Goal: Transaction & Acquisition: Purchase product/service

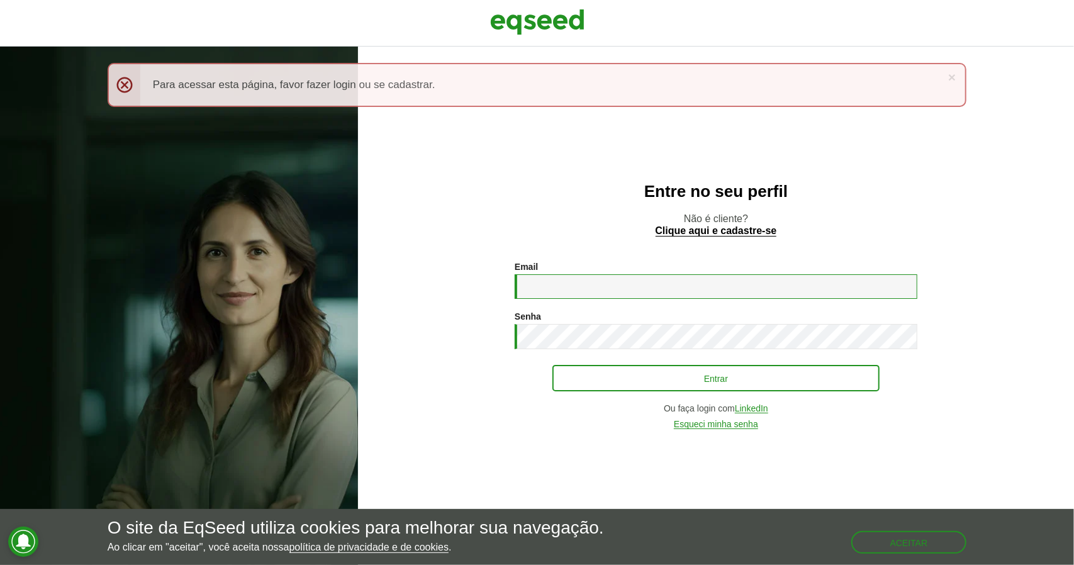
type input "**********"
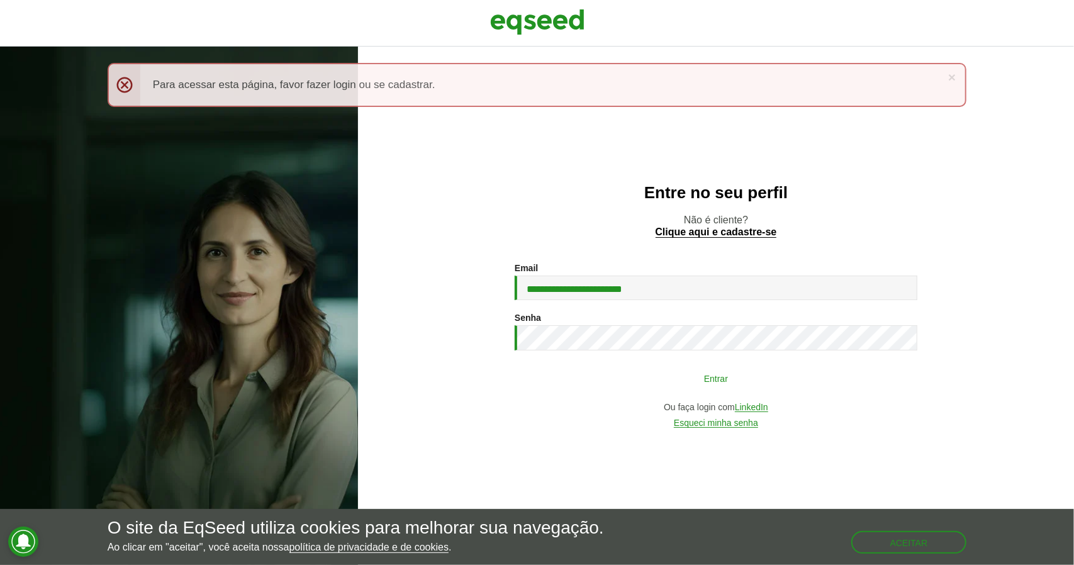
click at [704, 383] on button "Entrar" at bounding box center [716, 378] width 327 height 24
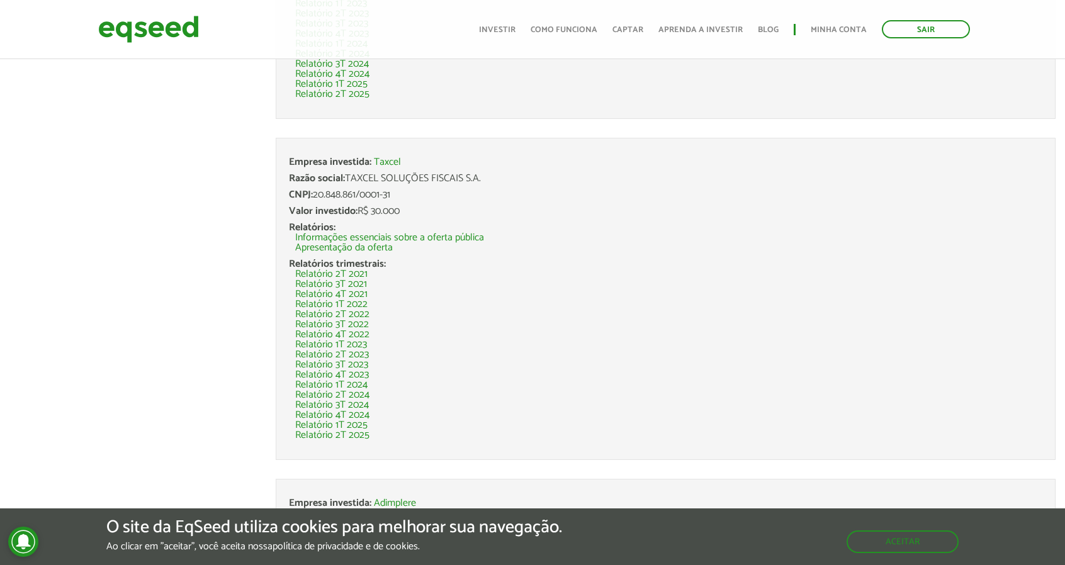
scroll to position [2212, 0]
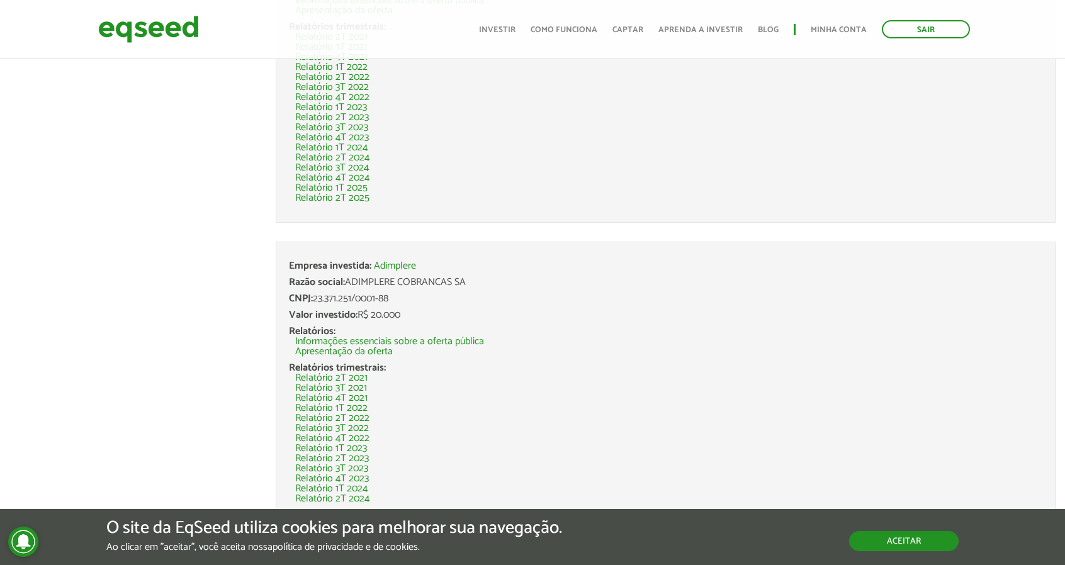
click at [899, 537] on button "Aceitar" at bounding box center [904, 541] width 110 height 20
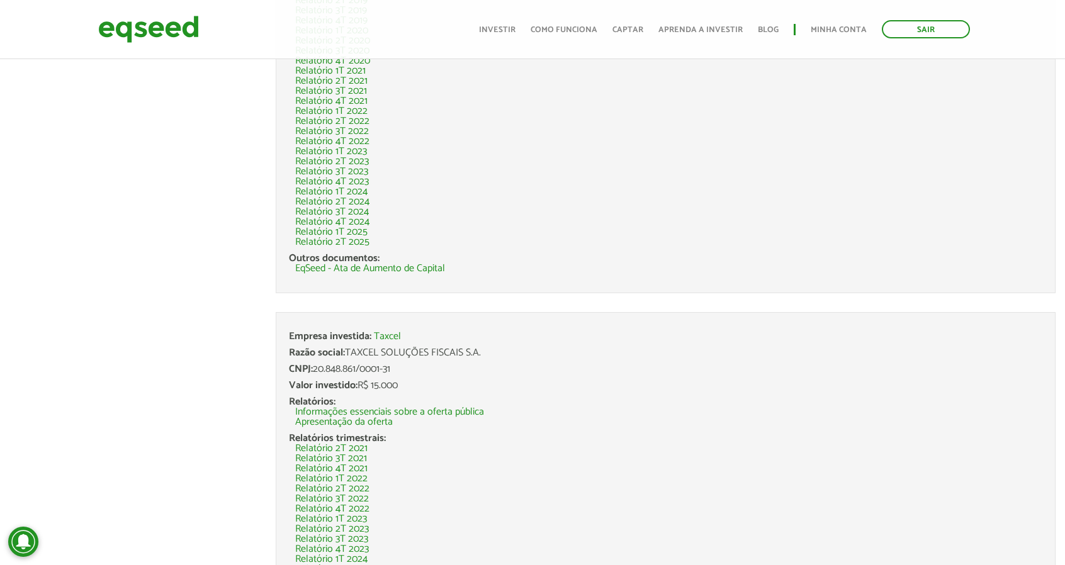
scroll to position [0, 0]
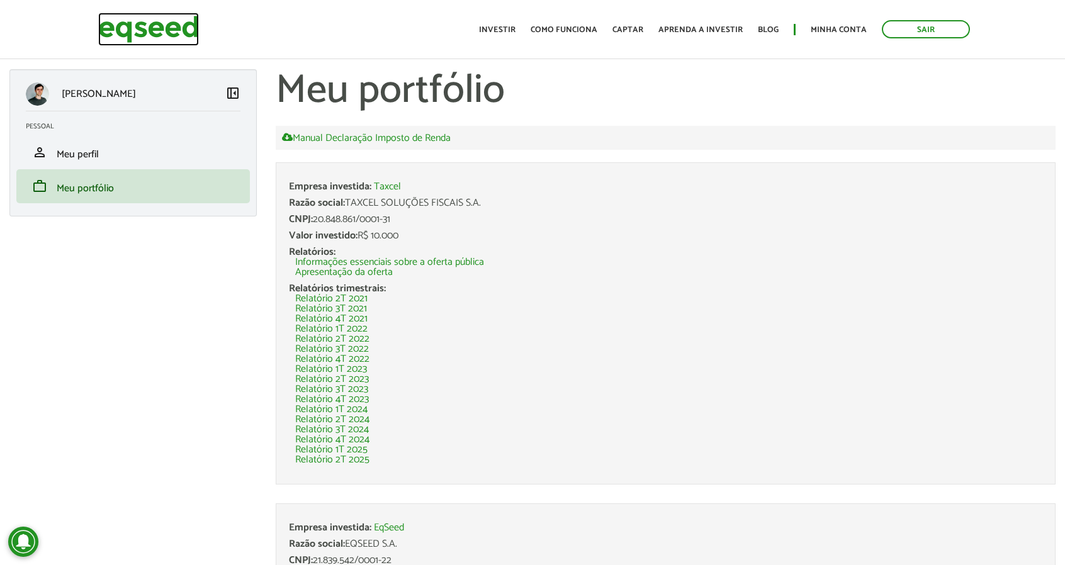
click at [150, 30] on img at bounding box center [148, 29] width 101 height 33
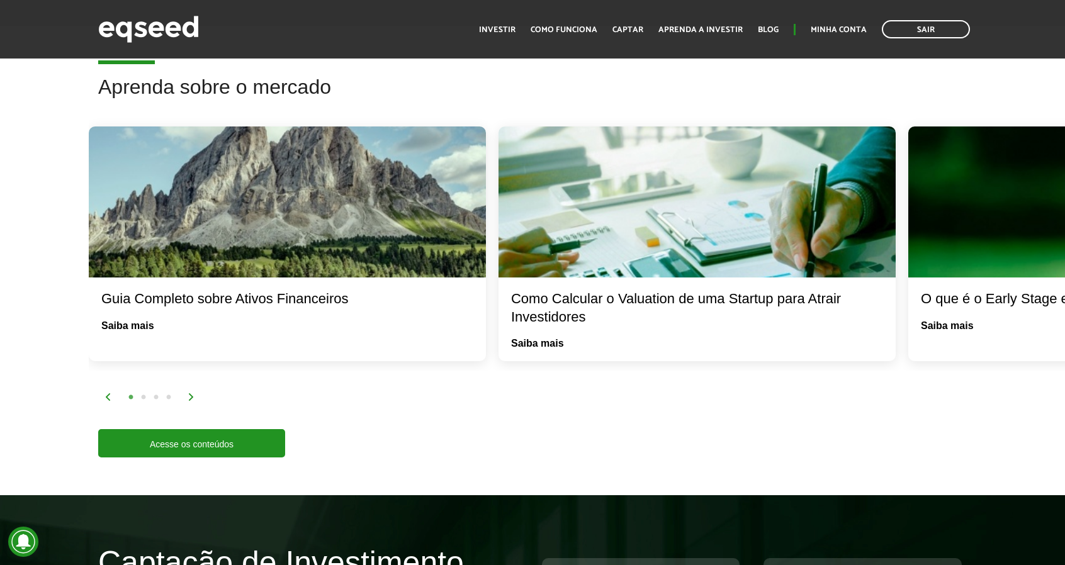
scroll to position [2290, 0]
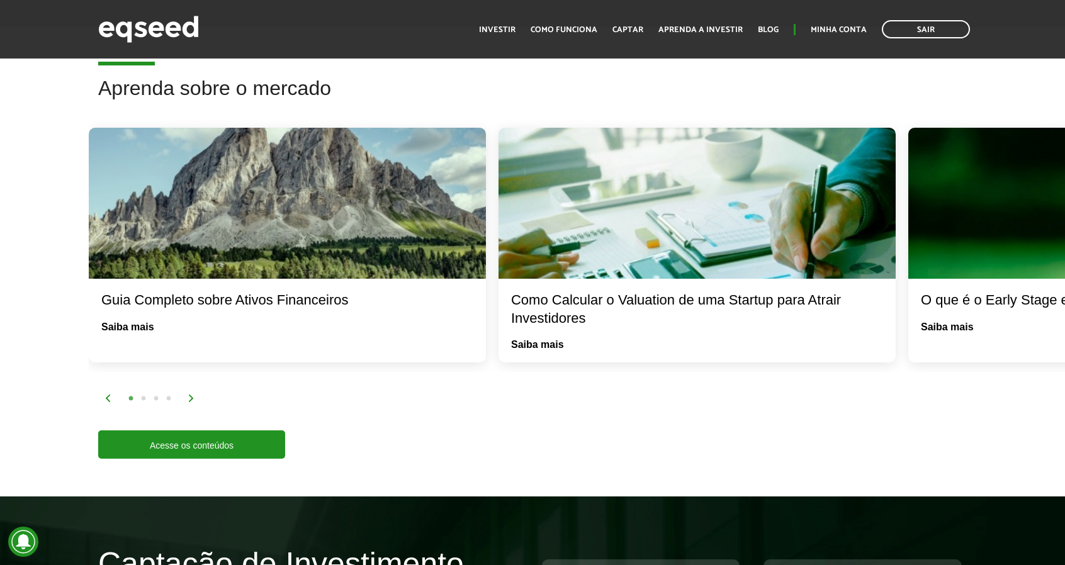
click at [191, 398] on img at bounding box center [192, 399] width 8 height 8
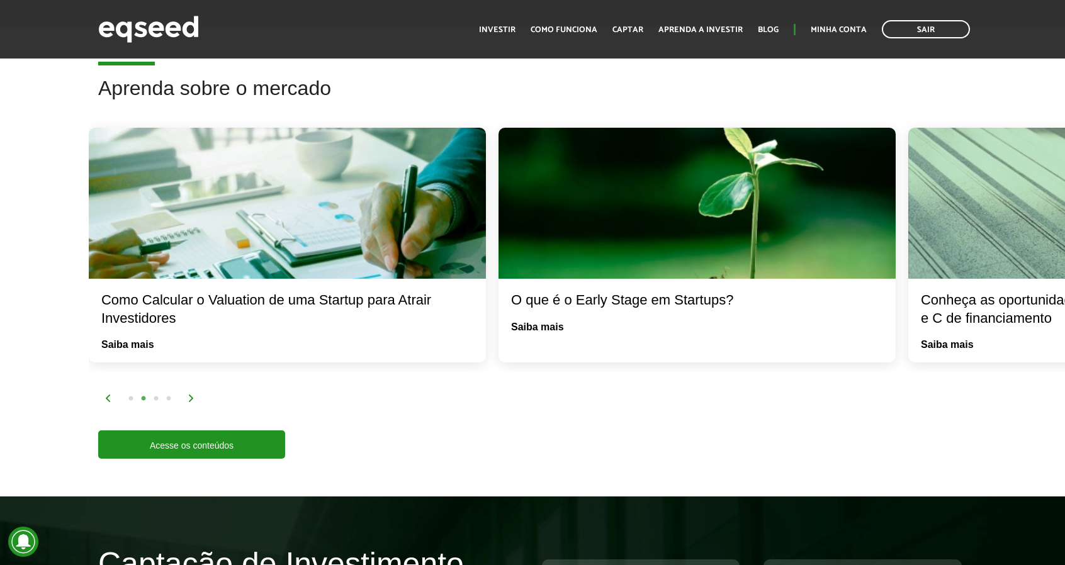
click at [191, 398] on img at bounding box center [192, 399] width 8 height 8
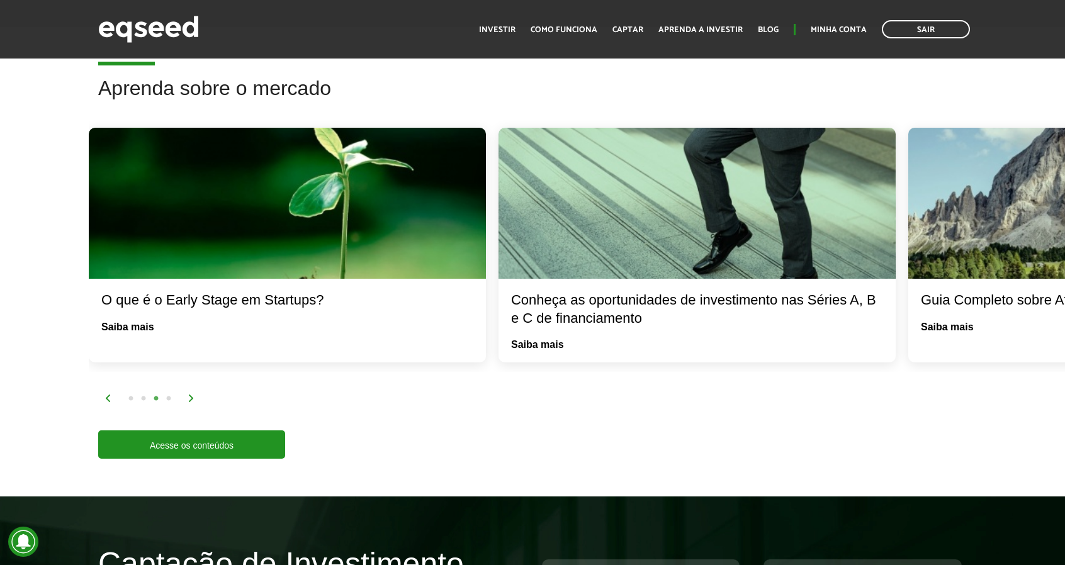
click at [191, 398] on img at bounding box center [192, 399] width 8 height 8
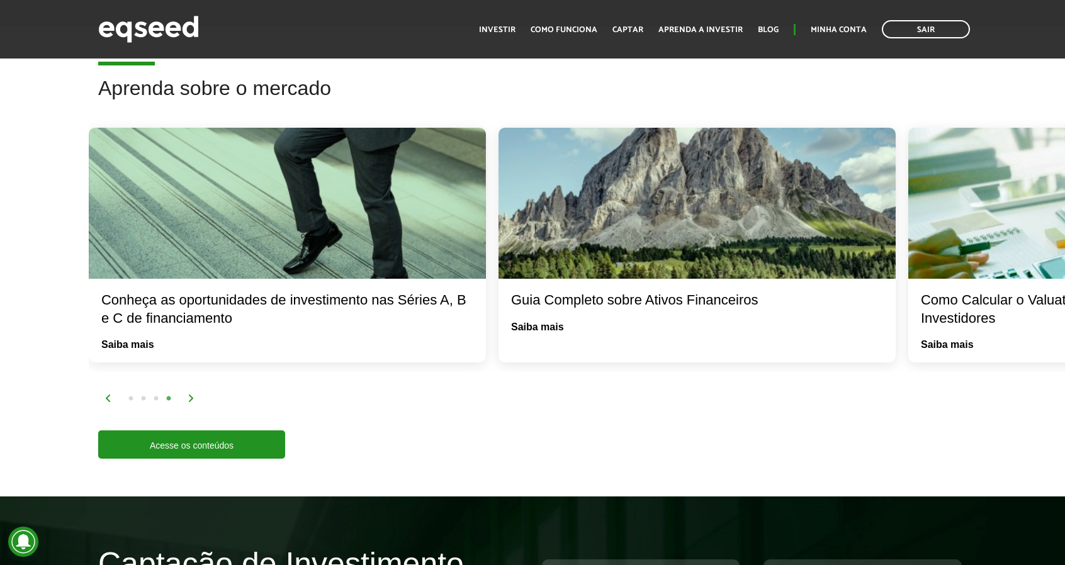
click at [191, 398] on img at bounding box center [192, 399] width 8 height 8
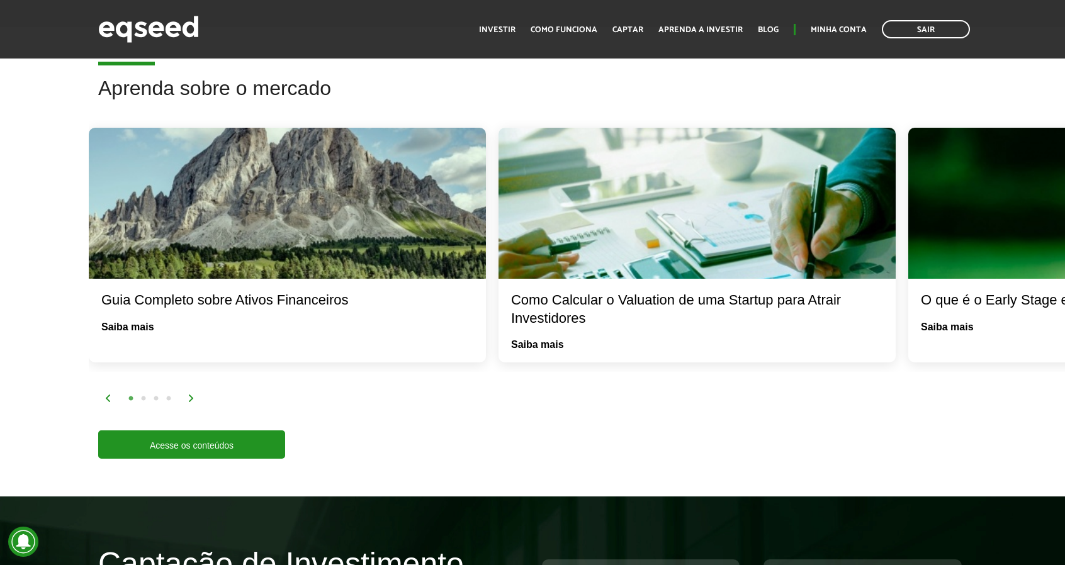
click at [191, 398] on img at bounding box center [192, 399] width 8 height 8
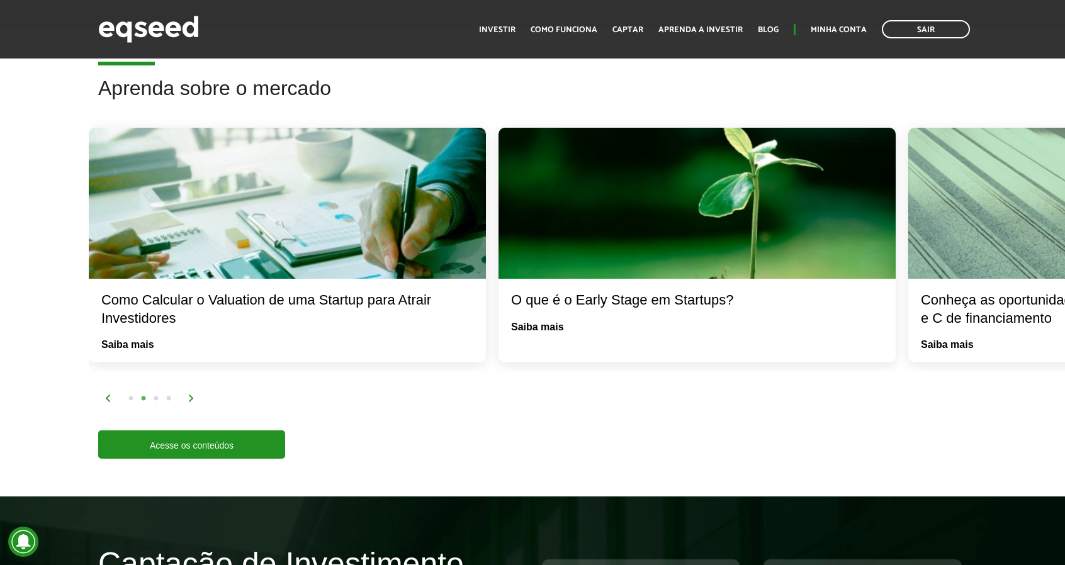
click at [191, 398] on img at bounding box center [192, 399] width 8 height 8
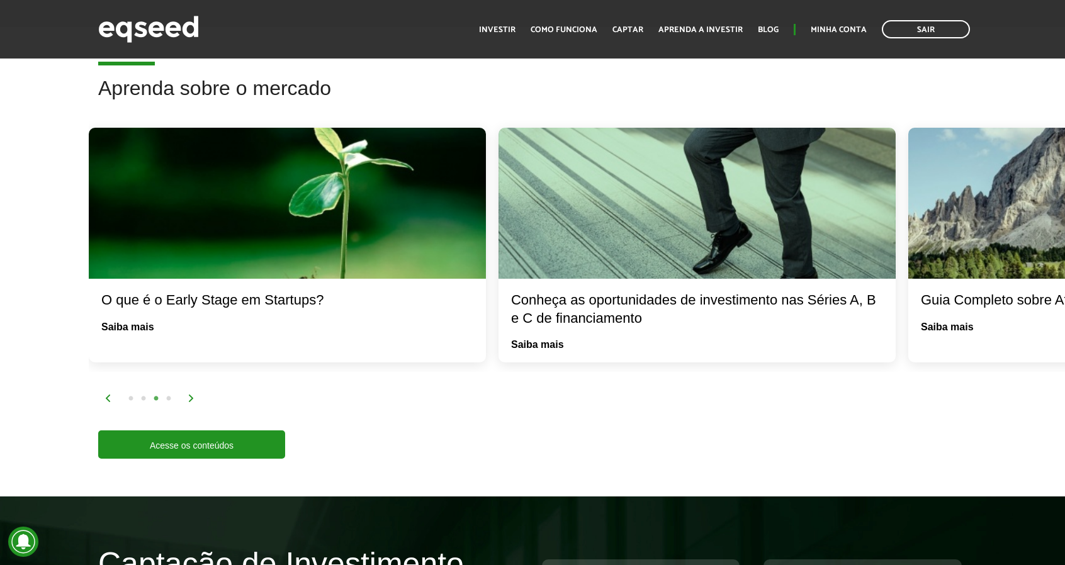
click at [191, 398] on img at bounding box center [192, 399] width 8 height 8
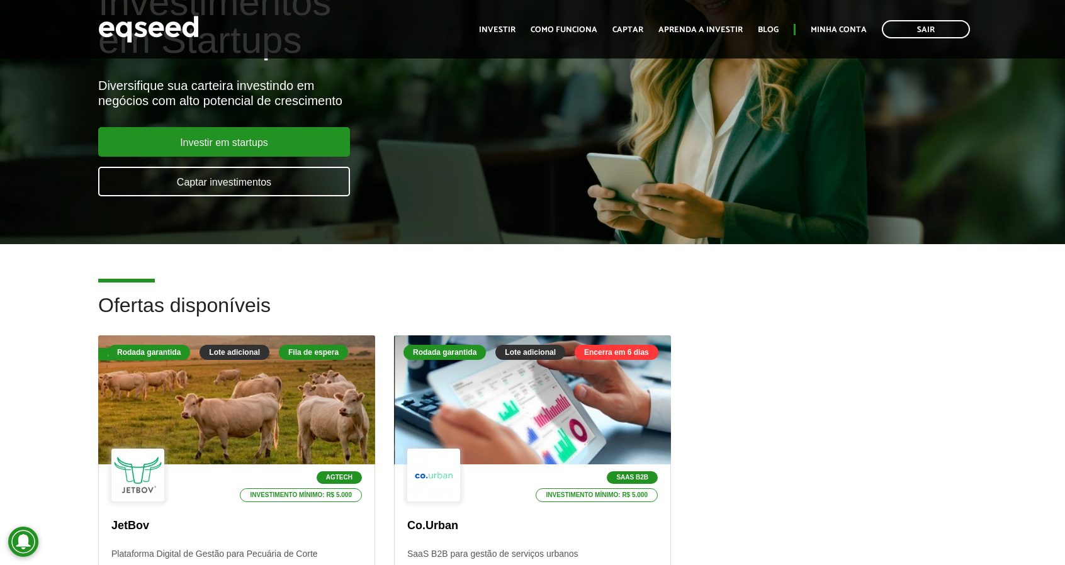
scroll to position [0, 0]
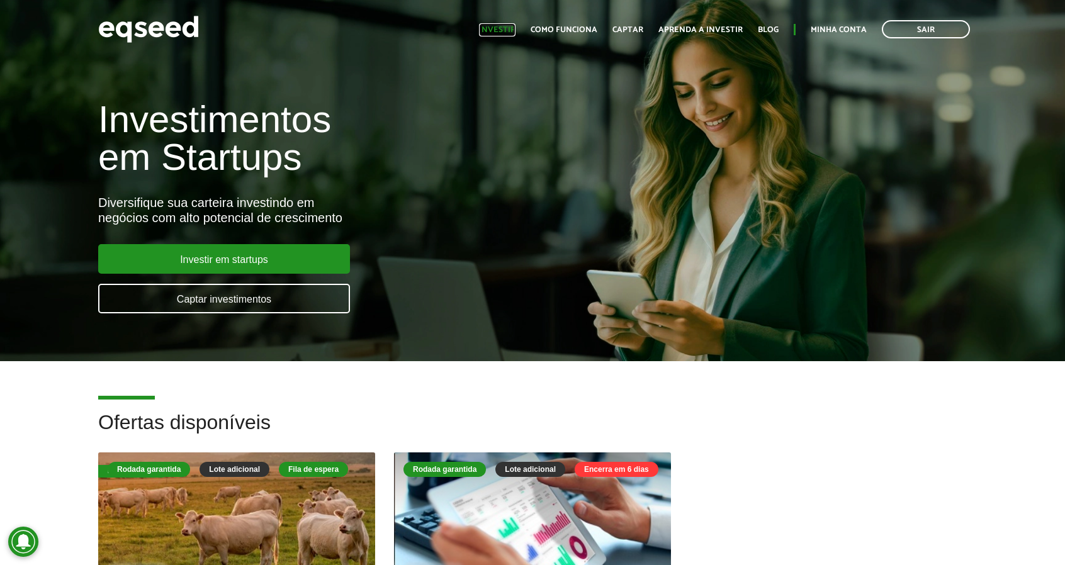
click at [515, 29] on link "Investir" at bounding box center [497, 30] width 37 height 8
